Goal: Task Accomplishment & Management: Manage account settings

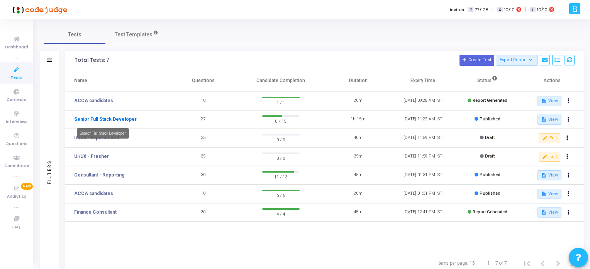
click at [114, 119] on link "Senior Full Stack Developer" at bounding box center [105, 119] width 63 height 7
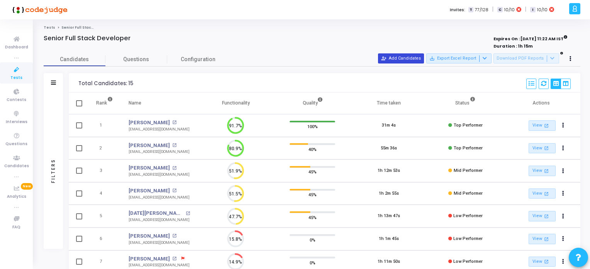
click at [400, 57] on button "person_add_alt Add Candidates" at bounding box center [401, 58] width 46 height 10
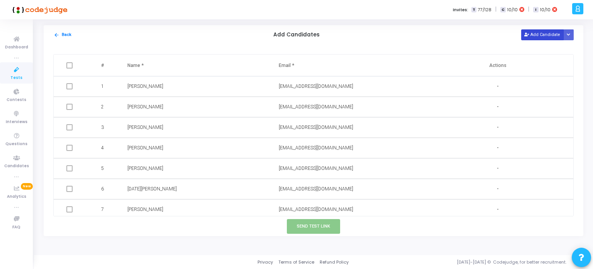
click at [542, 32] on button "Add Candidate" at bounding box center [543, 34] width 42 height 10
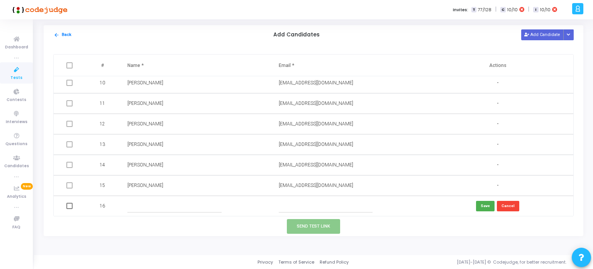
click at [295, 207] on input "text" at bounding box center [326, 205] width 94 height 13
paste input "[EMAIL_ADDRESS][DOMAIN_NAME]"
type input "[EMAIL_ADDRESS][DOMAIN_NAME]"
click at [172, 208] on input "text" at bounding box center [174, 205] width 94 height 13
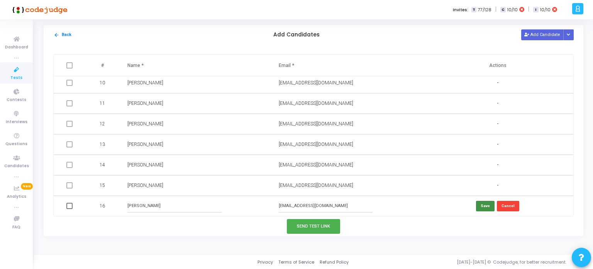
type input "[PERSON_NAME]"
click at [484, 205] on button "Save" at bounding box center [485, 206] width 19 height 10
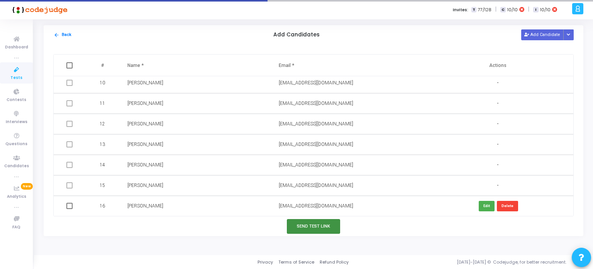
click at [318, 224] on button "Send Test Link" at bounding box center [313, 226] width 53 height 14
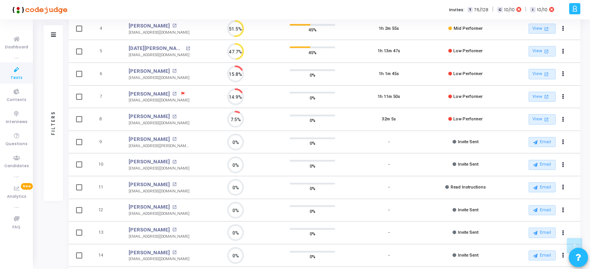
scroll to position [147, 0]
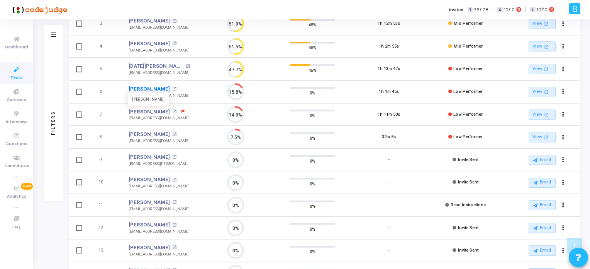
click at [153, 87] on link "[PERSON_NAME]" at bounding box center [149, 89] width 41 height 8
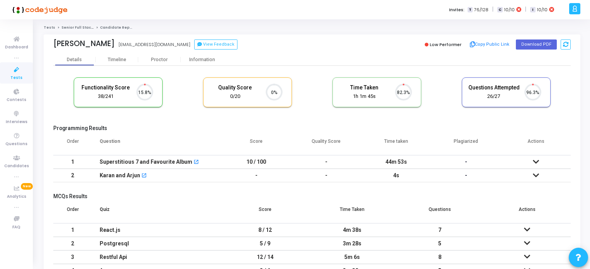
scroll to position [16, 20]
click at [490, 43] on button "Copy Public Link" at bounding box center [490, 45] width 44 height 12
click at [14, 66] on icon at bounding box center [16, 70] width 16 height 10
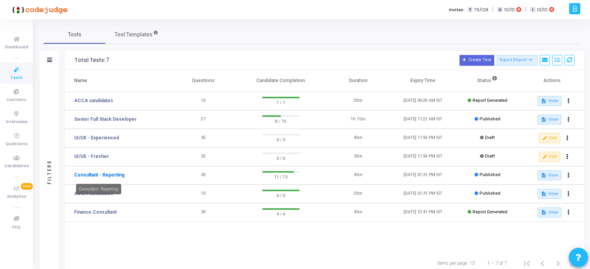
click at [100, 175] on link "Consultant - Reporting" at bounding box center [99, 174] width 50 height 7
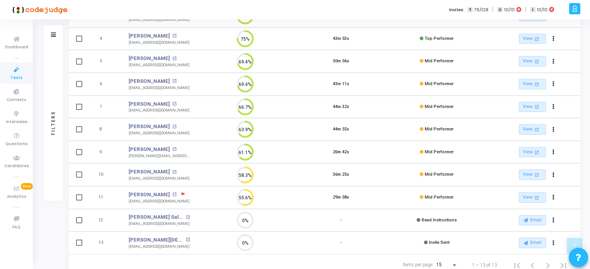
scroll to position [179, 0]
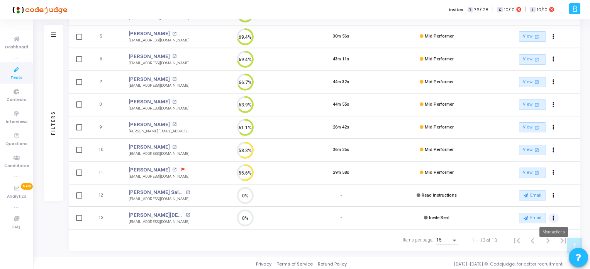
click at [553, 216] on icon "Actions" at bounding box center [554, 218] width 2 height 4
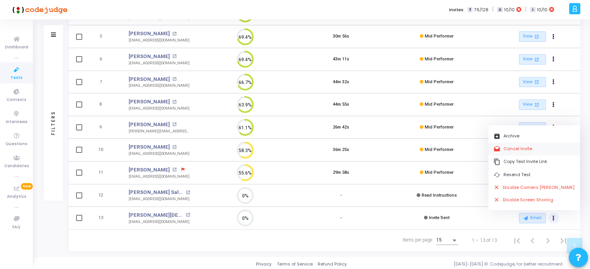
click at [512, 148] on button "drafts Cancel Invite" at bounding box center [535, 148] width 92 height 13
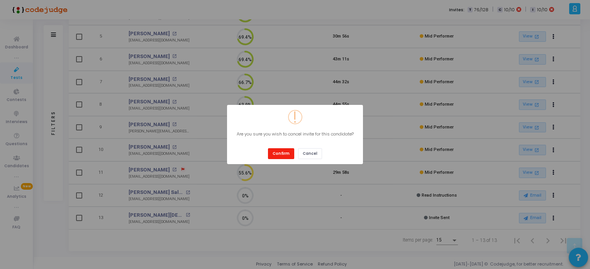
click at [275, 150] on button "Confirm" at bounding box center [281, 153] width 26 height 10
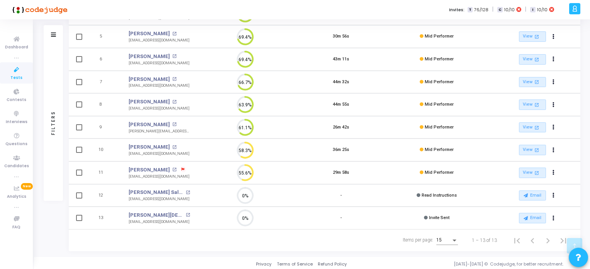
scroll to position [0, 0]
